Goal: Transaction & Acquisition: Purchase product/service

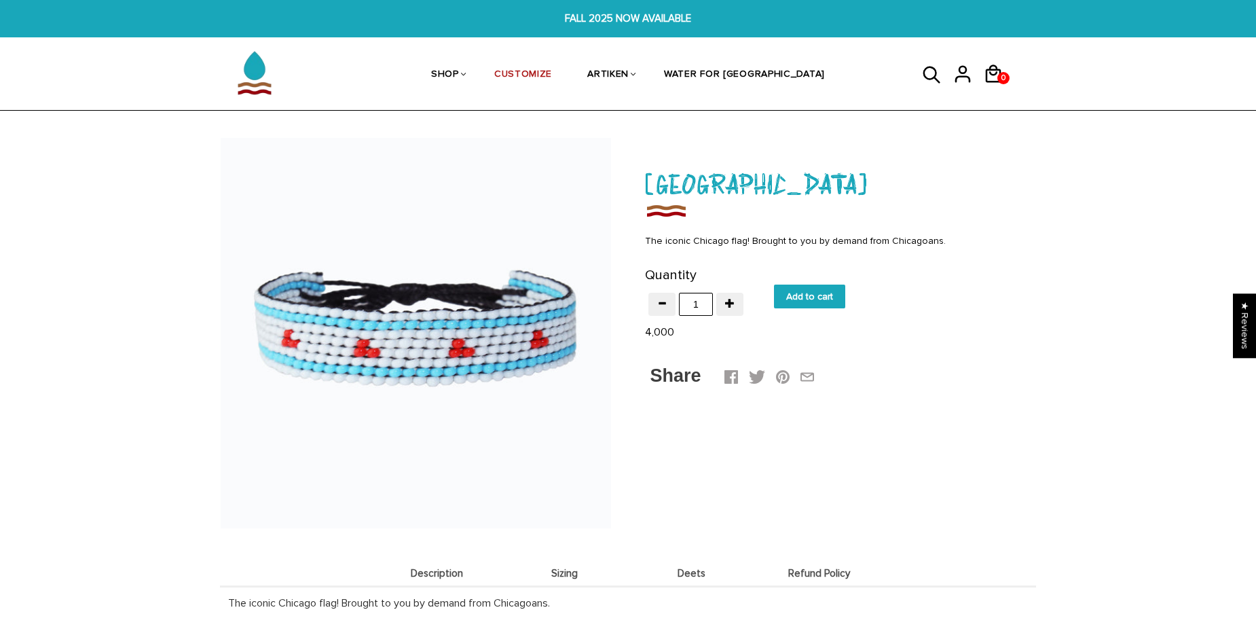
click at [473, 354] on img at bounding box center [416, 333] width 390 height 390
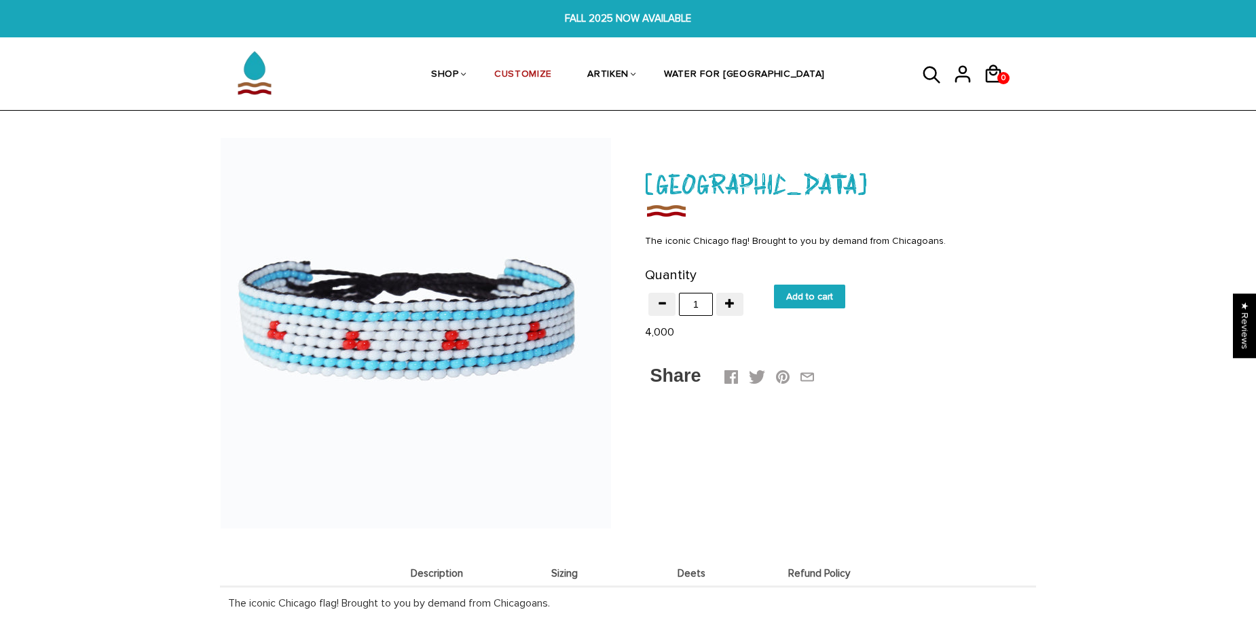
click at [473, 354] on div at bounding box center [416, 333] width 390 height 390
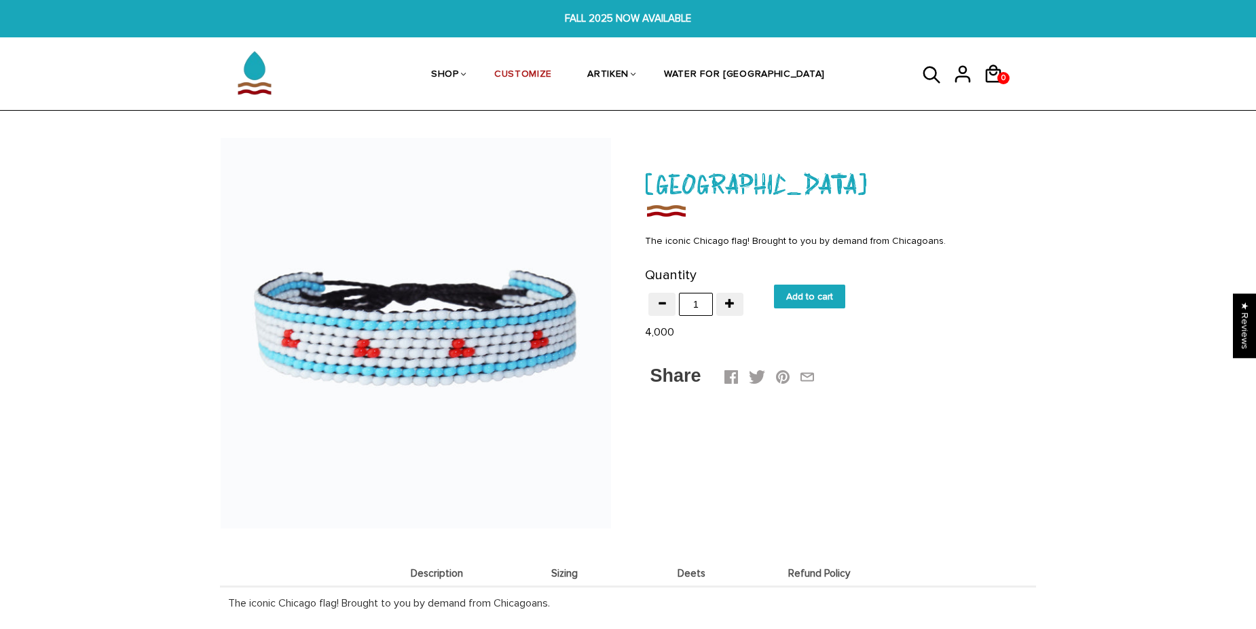
click at [473, 354] on img at bounding box center [416, 333] width 390 height 390
click at [0, 0] on div at bounding box center [0, 0] width 0 height 0
click at [473, 354] on img at bounding box center [416, 333] width 390 height 390
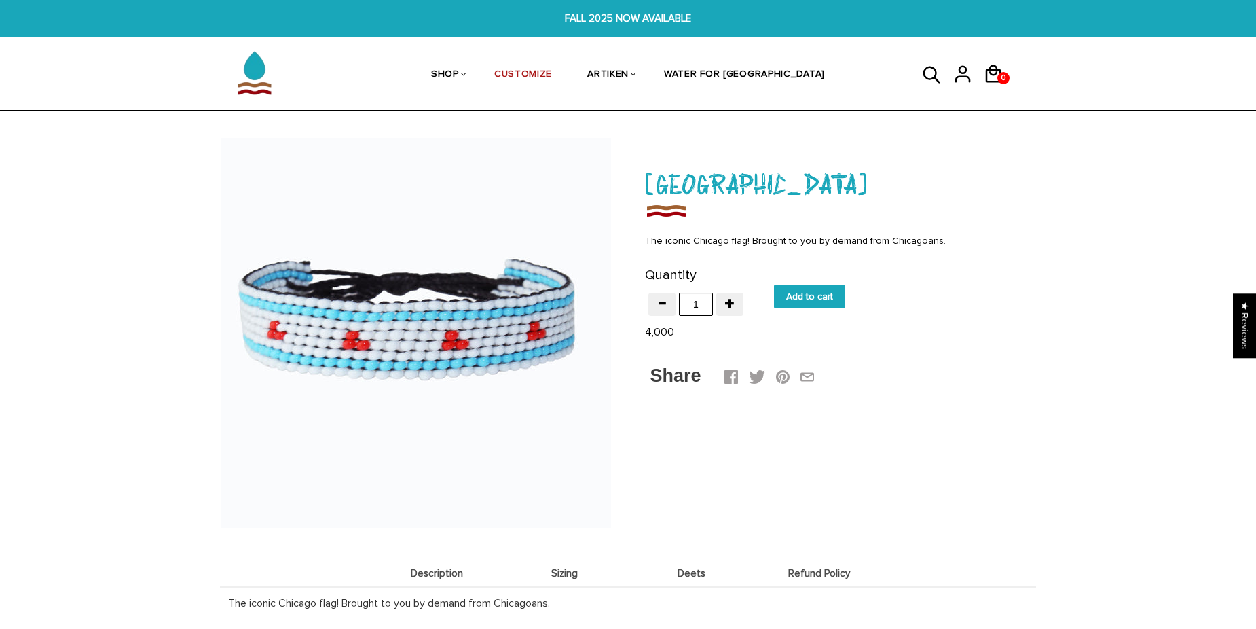
click at [473, 354] on div at bounding box center [416, 333] width 390 height 390
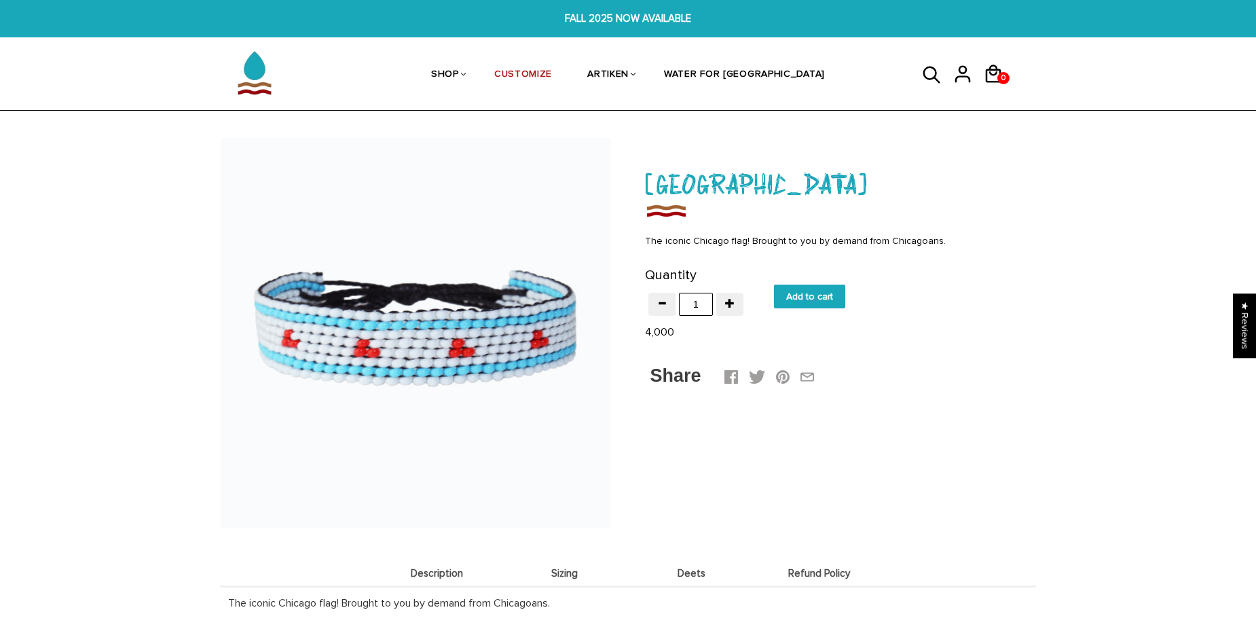
click at [473, 354] on img at bounding box center [416, 333] width 390 height 390
click at [819, 305] on input "Add to cart" at bounding box center [809, 297] width 71 height 24
type input "Add to cart"
click at [933, 75] on icon at bounding box center [932, 75] width 20 height 33
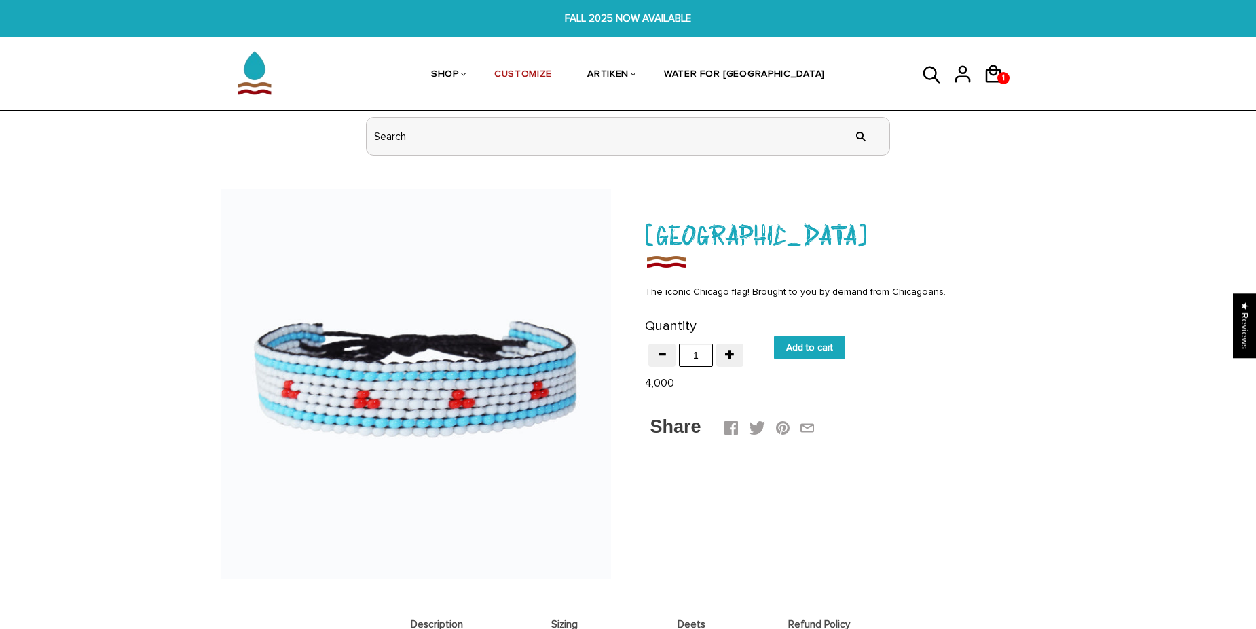
click at [492, 138] on input "header search" at bounding box center [628, 135] width 523 height 37
click at [494, 148] on input "chicago" at bounding box center [628, 135] width 523 height 37
type input "chicago 2025"
click at [860, 135] on input "" at bounding box center [860, 136] width 27 height 51
